Goal: Information Seeking & Learning: Learn about a topic

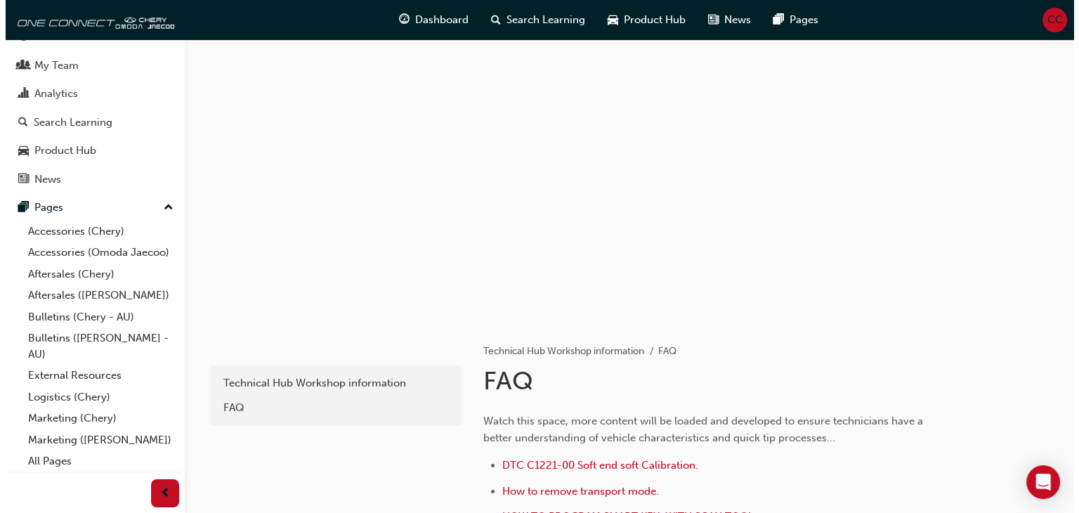
scroll to position [41, 0]
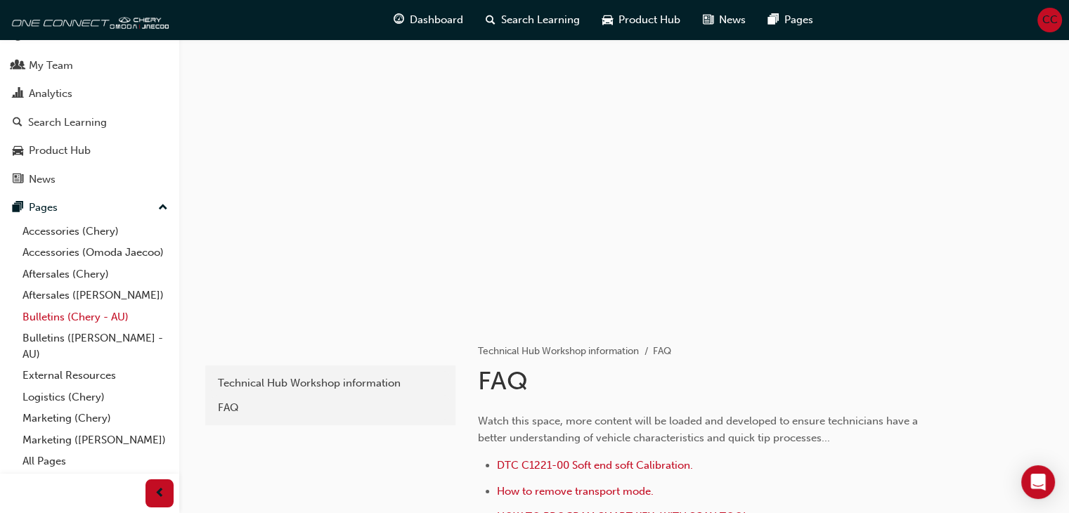
click at [60, 317] on link "Bulletins (Chery - AU)" at bounding box center [95, 317] width 157 height 22
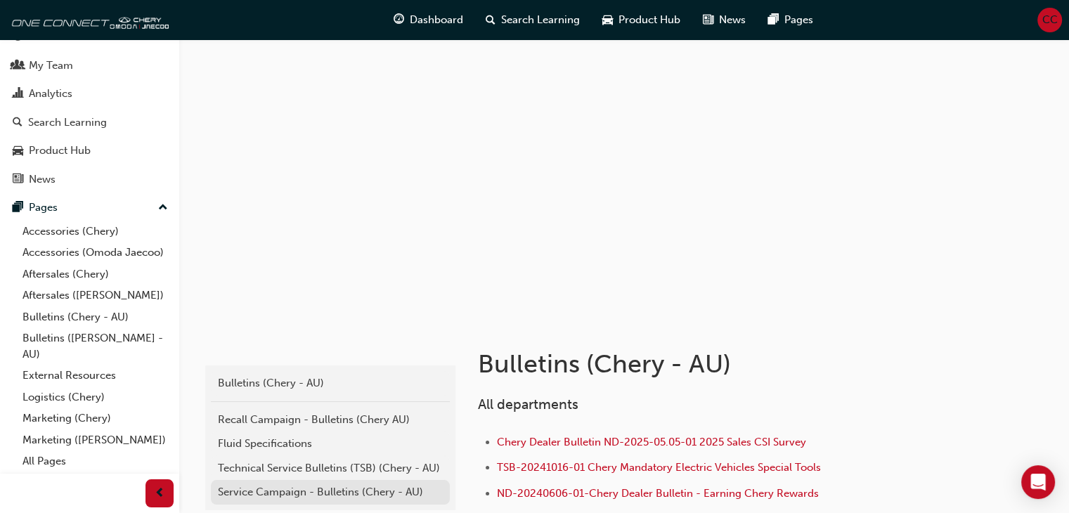
click at [348, 495] on div "Service Campaign - Bulletins (Chery - AU)" at bounding box center [330, 492] width 225 height 16
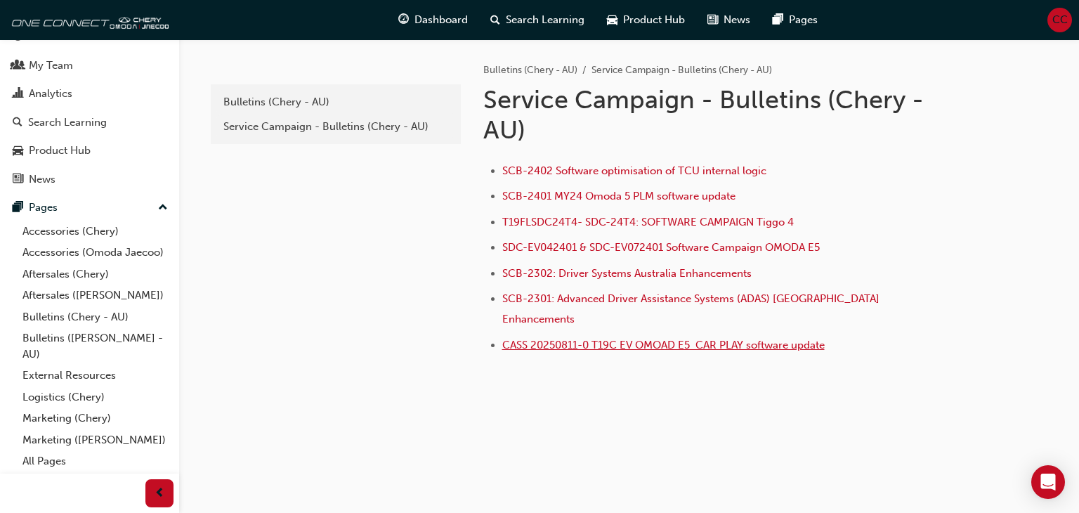
click at [562, 339] on span "CASS 20250811-0 T19C EV OMOAD E5 CAR PLAY software update" at bounding box center [663, 345] width 322 height 13
